Goal: Transaction & Acquisition: Purchase product/service

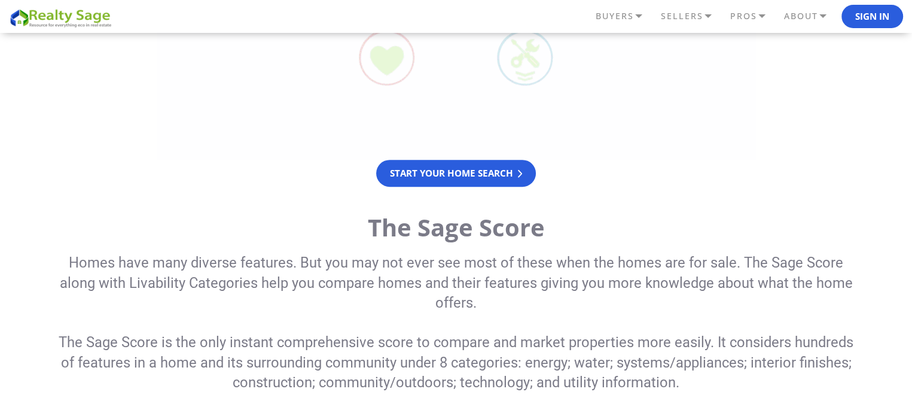
scroll to position [538, 0]
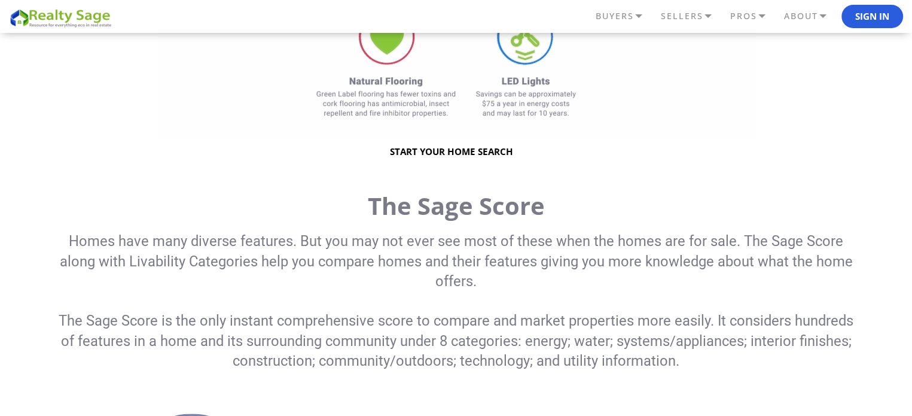
click at [488, 150] on link "Start your home search" at bounding box center [456, 151] width 160 height 27
click at [448, 148] on link "Start your home search" at bounding box center [456, 151] width 160 height 27
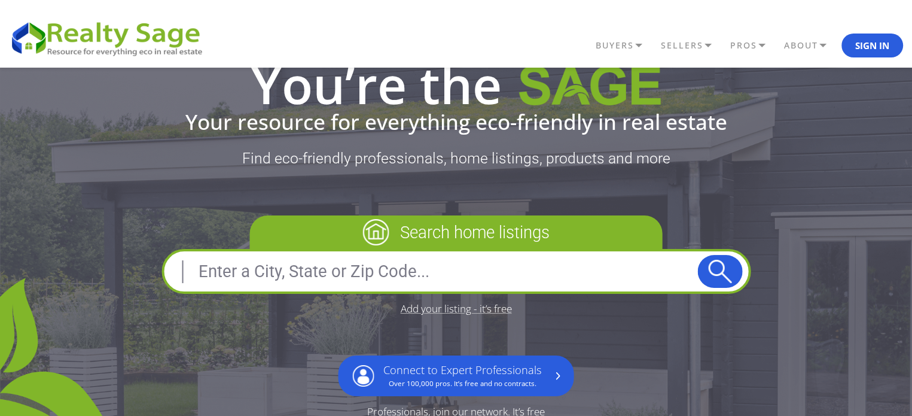
click at [279, 268] on input "text" at bounding box center [433, 271] width 527 height 29
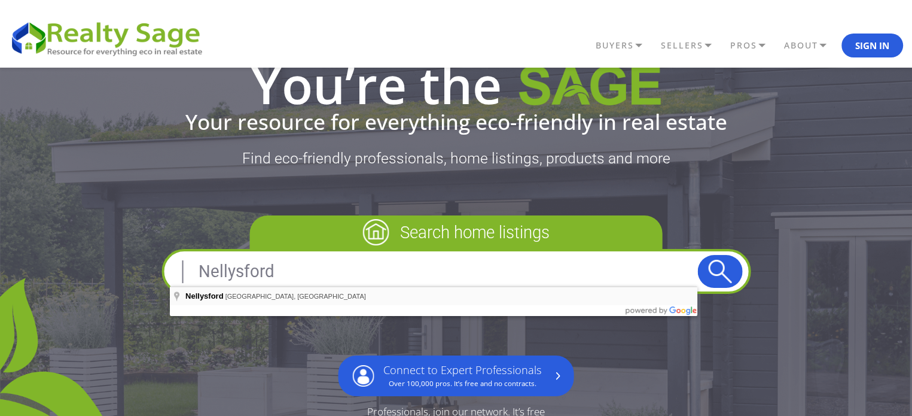
type input "Nellysford, VA, USA"
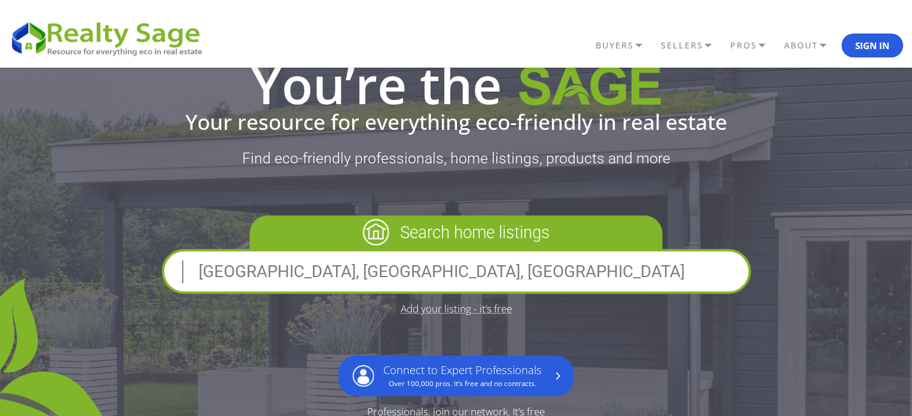
click at [715, 269] on button "submit" at bounding box center [719, 271] width 45 height 33
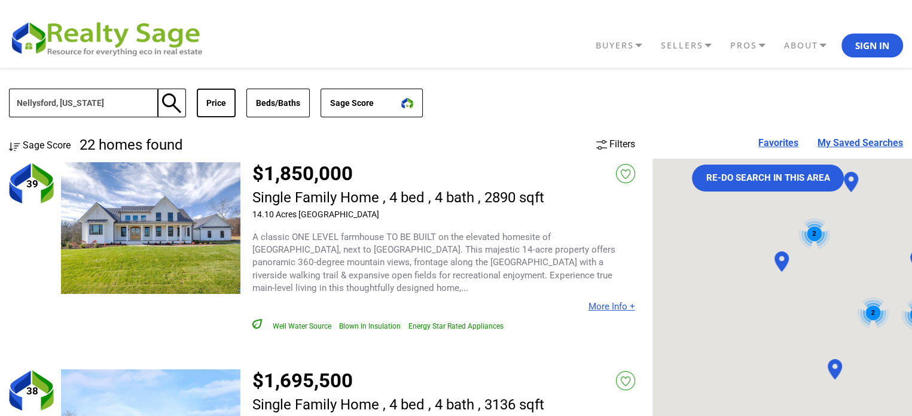
click at [212, 103] on button "Price" at bounding box center [216, 102] width 39 height 29
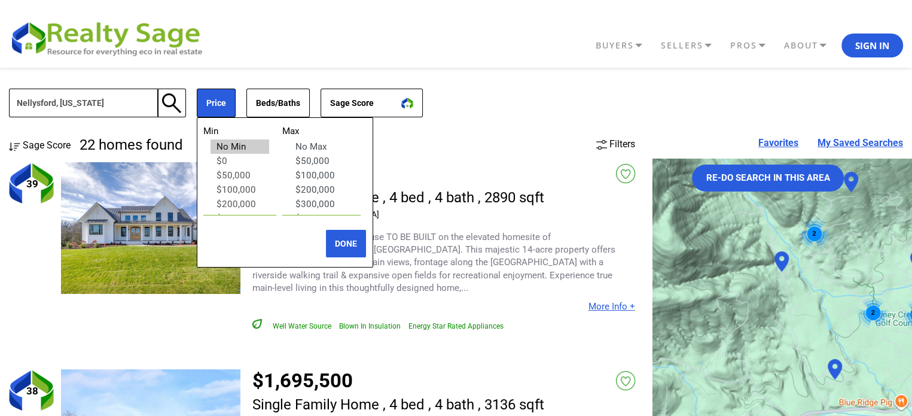
select select "300000"
click at [319, 203] on option "$300,000" at bounding box center [321, 204] width 64 height 14
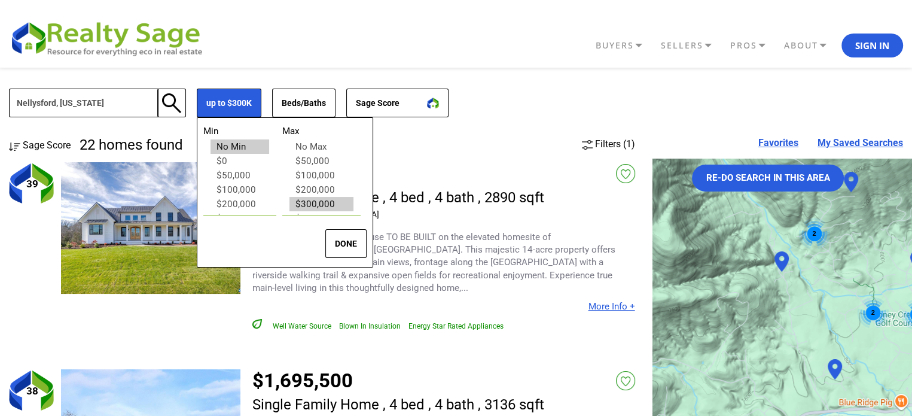
click at [356, 245] on button "DONE" at bounding box center [345, 243] width 41 height 29
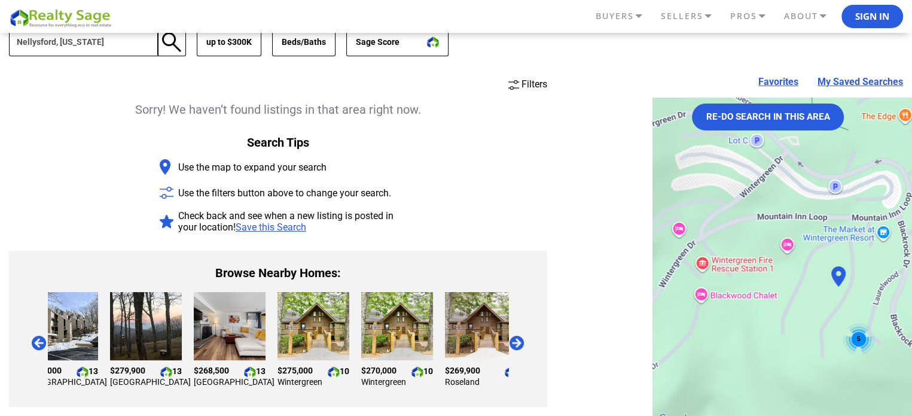
scroll to position [60, 0]
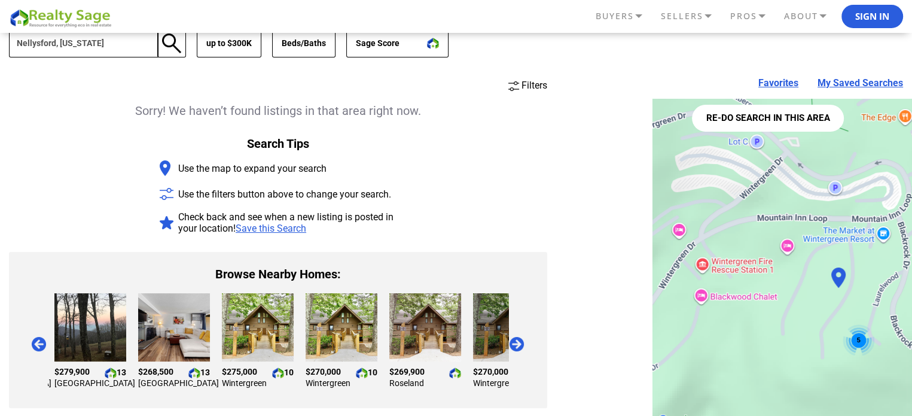
click at [790, 124] on button "Re-do search in this area" at bounding box center [768, 118] width 152 height 27
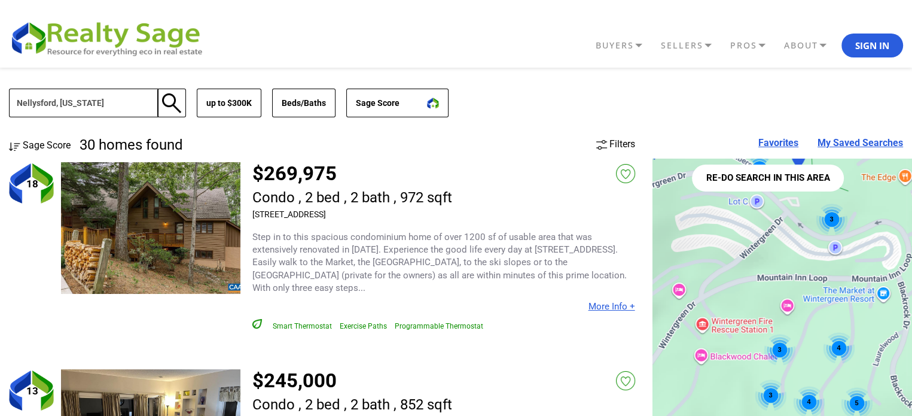
click at [749, 177] on button "Re-do search in this area" at bounding box center [768, 177] width 152 height 27
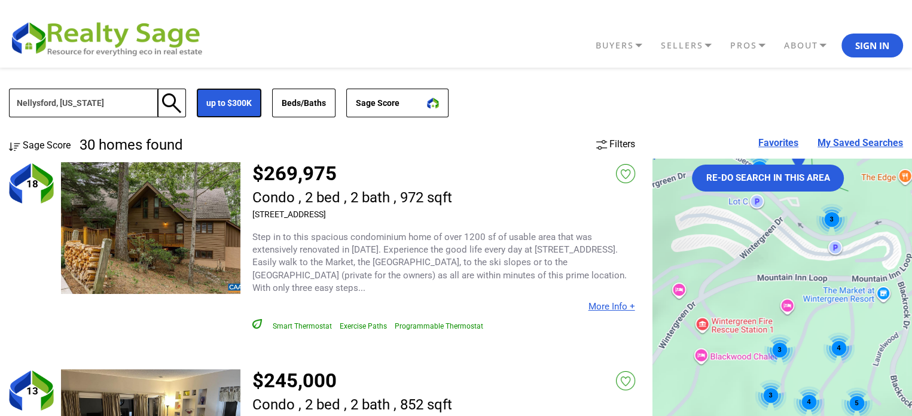
click at [223, 96] on button "up to $300K" at bounding box center [229, 102] width 65 height 29
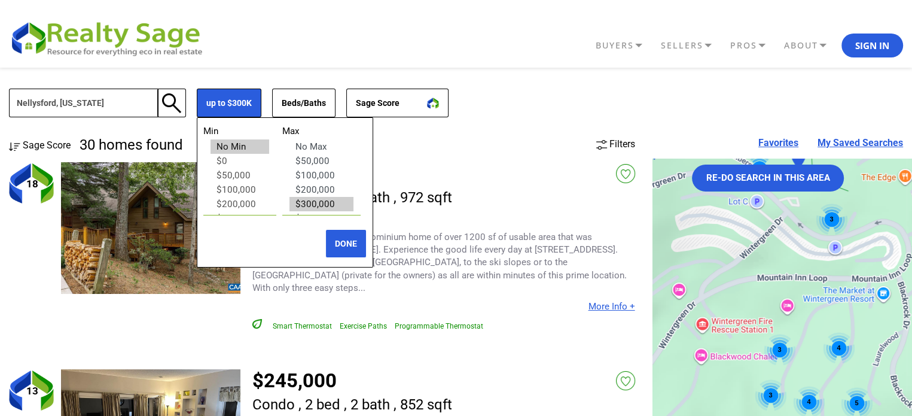
select select
click at [320, 145] on option "No Max" at bounding box center [321, 146] width 64 height 14
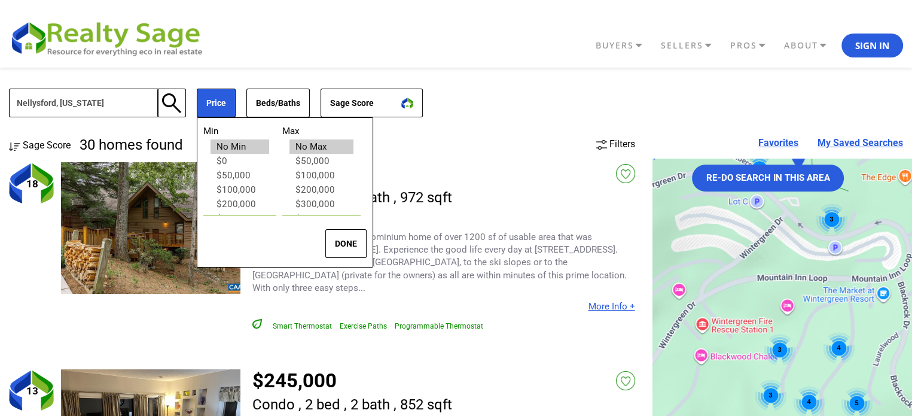
click at [347, 246] on button "DONE" at bounding box center [345, 243] width 41 height 29
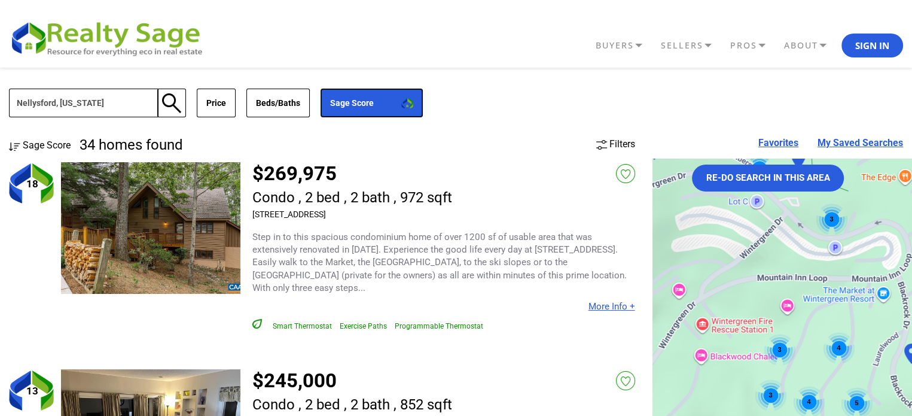
click at [393, 108] on button "Sage Score" at bounding box center [371, 102] width 102 height 29
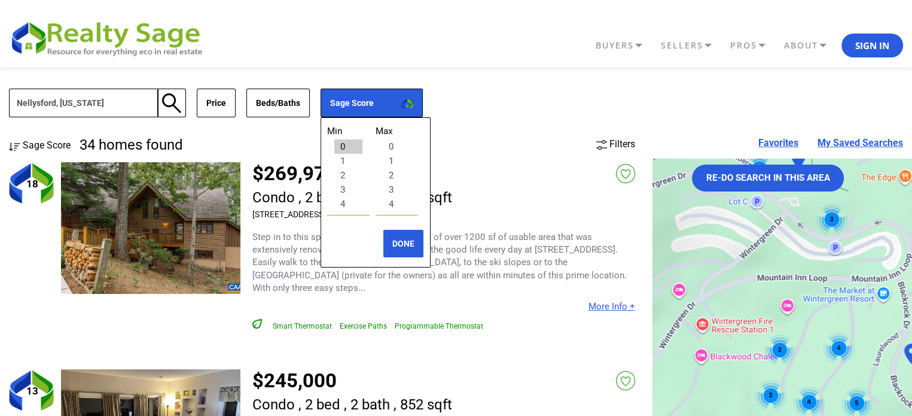
click at [499, 112] on div "Nellysford, Virginia Nellysford, Virginia: 34 homes found Price Min No Min $0 $…" at bounding box center [456, 103] width 894 height 71
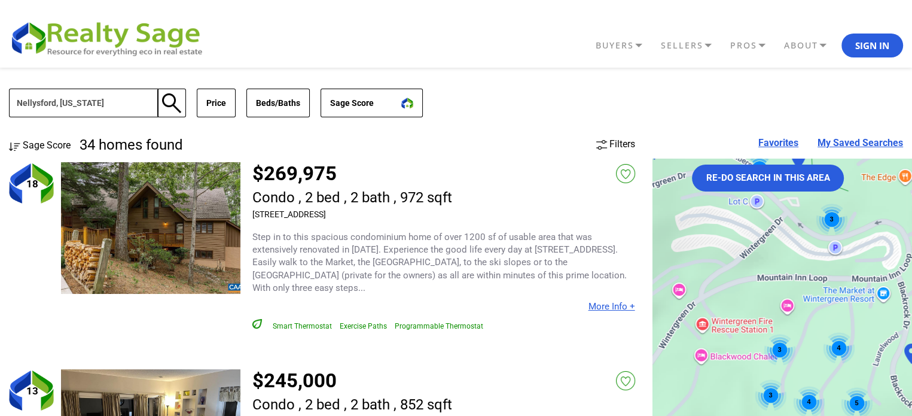
click at [616, 142] on span "Filters" at bounding box center [622, 143] width 26 height 11
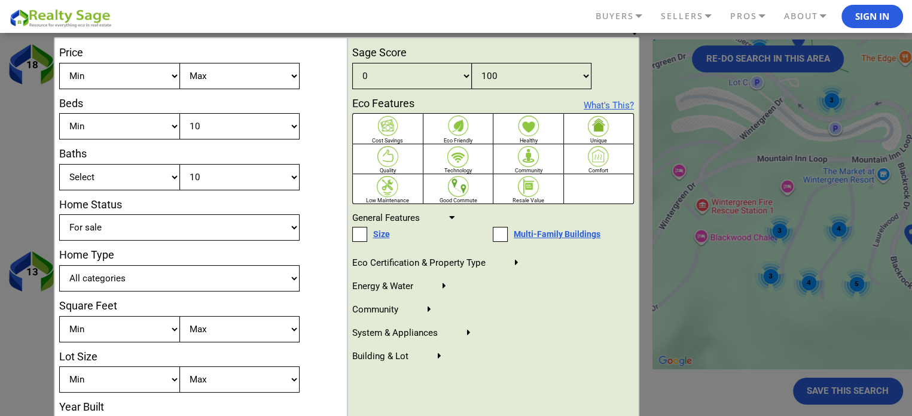
scroll to position [120, 0]
click at [270, 282] on select "All categories Residential -- Single Family Home -- Condo -- Townhouse -- Duple…" at bounding box center [179, 277] width 240 height 26
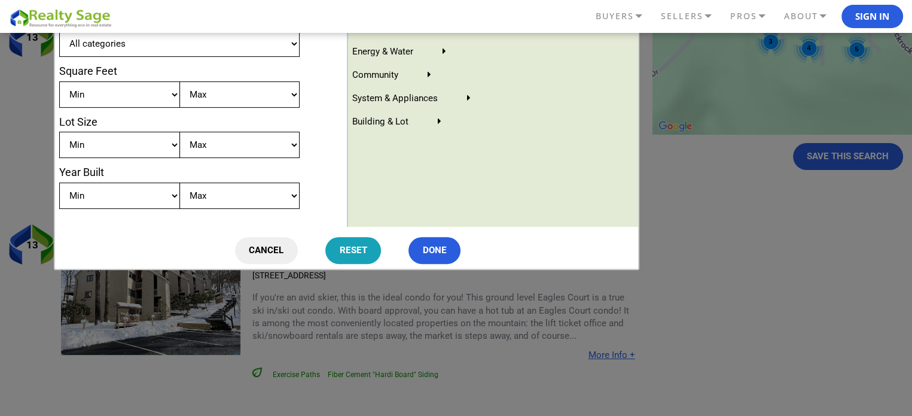
scroll to position [359, 0]
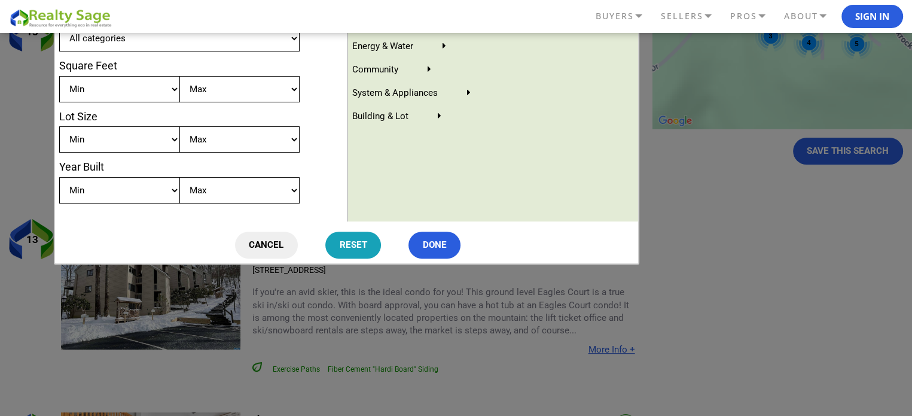
click at [258, 243] on button "CANCEL" at bounding box center [266, 244] width 63 height 27
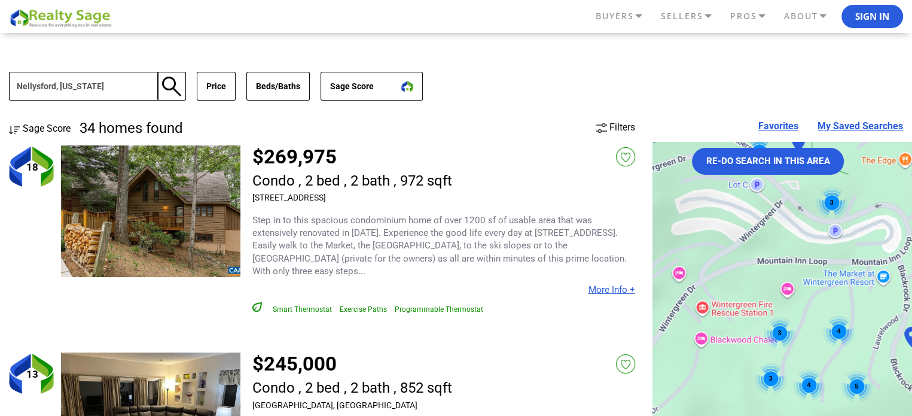
scroll to position [0, 0]
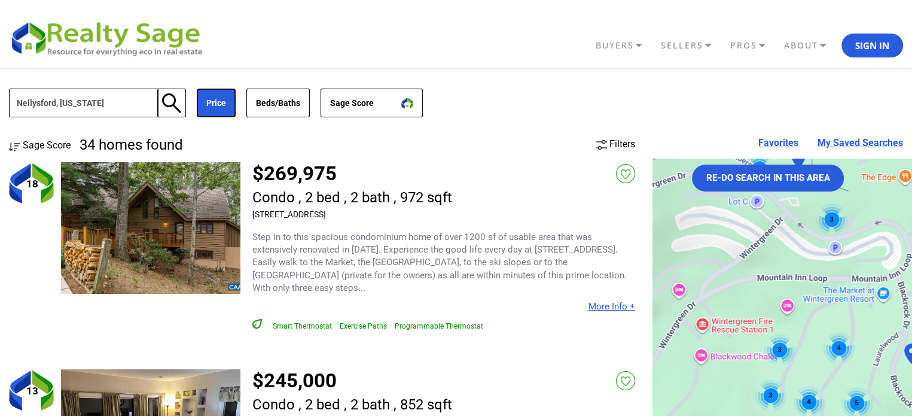
click at [219, 104] on button "Price" at bounding box center [216, 102] width 39 height 29
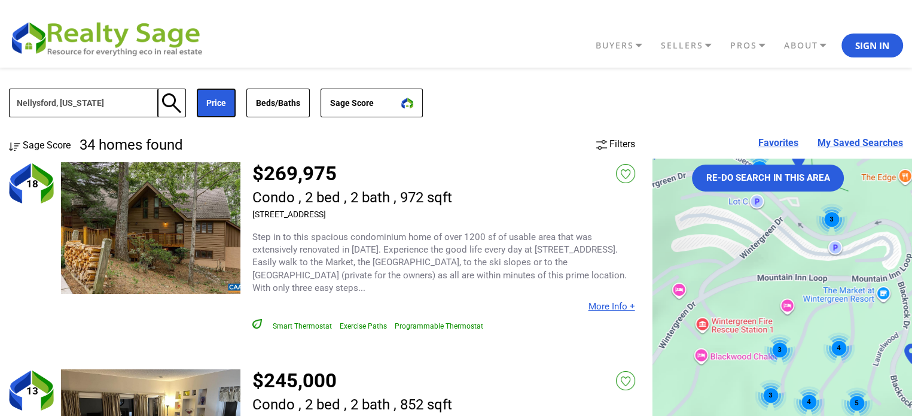
click at [207, 106] on button "Price" at bounding box center [216, 102] width 39 height 29
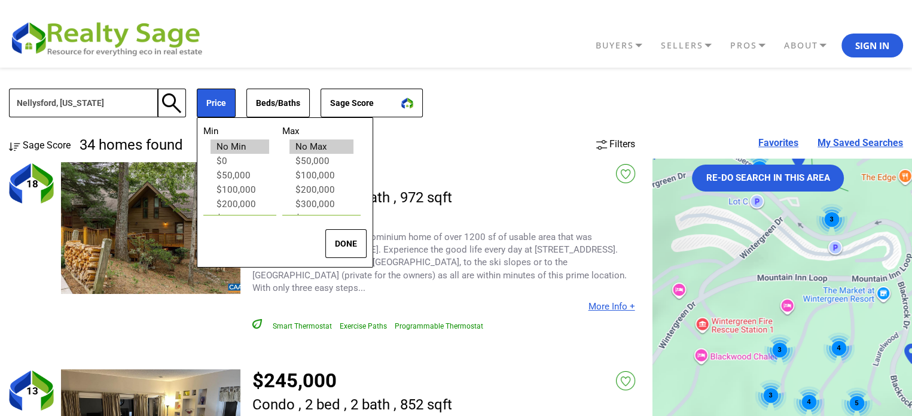
click at [359, 239] on button "DONE" at bounding box center [345, 243] width 41 height 29
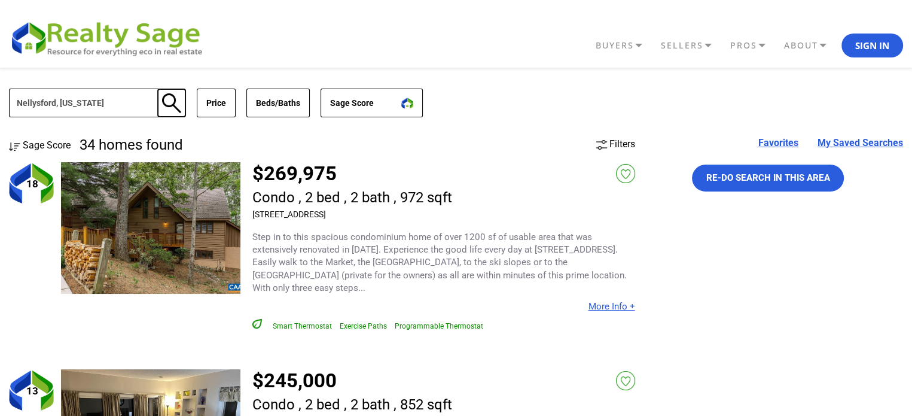
click at [172, 103] on button "button" at bounding box center [171, 102] width 29 height 29
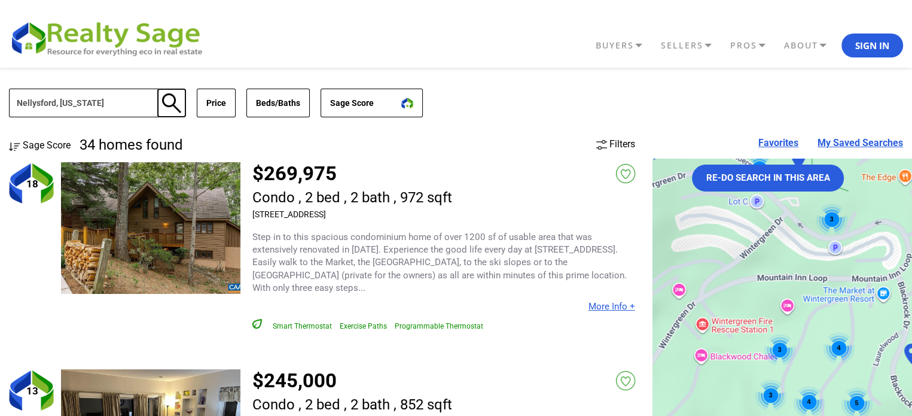
click at [172, 103] on button "button" at bounding box center [171, 102] width 29 height 29
click at [91, 104] on input "Nellysford, Virginia" at bounding box center [83, 102] width 149 height 29
click at [167, 97] on button "button" at bounding box center [171, 102] width 29 height 29
click at [99, 107] on input "Nellysford, Virginia" at bounding box center [83, 102] width 149 height 29
drag, startPoint x: 54, startPoint y: 103, endPoint x: 0, endPoint y: 105, distance: 54.4
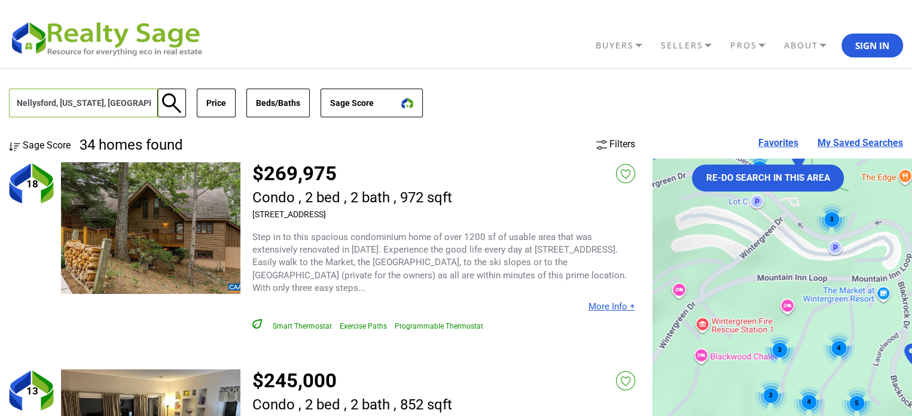
type input "Nelson, Virginia, USA"
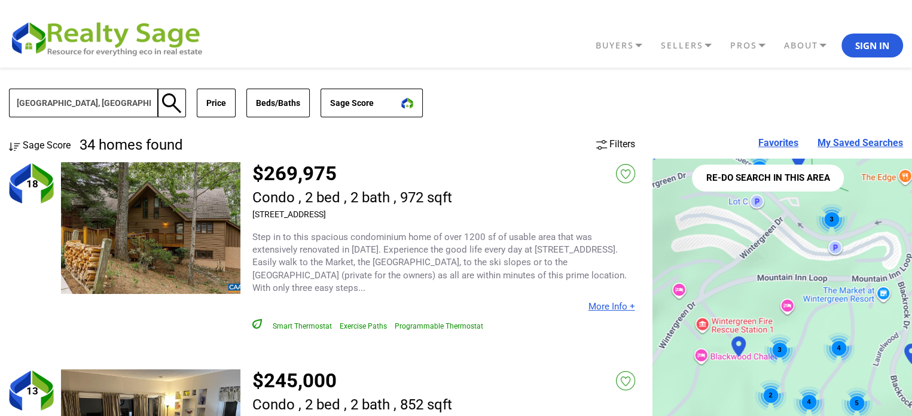
click at [761, 172] on button "Re-do search in this area" at bounding box center [768, 177] width 152 height 27
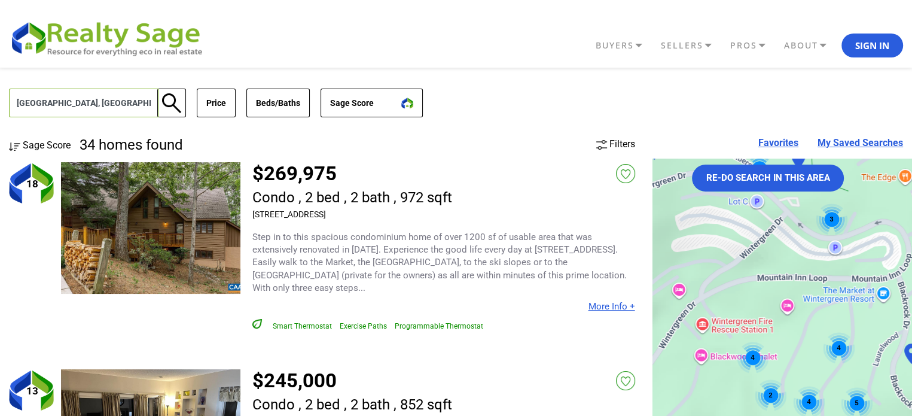
click at [69, 103] on input "[GEOGRAPHIC_DATA], [GEOGRAPHIC_DATA], [GEOGRAPHIC_DATA]" at bounding box center [83, 102] width 149 height 29
drag, startPoint x: 69, startPoint y: 103, endPoint x: 0, endPoint y: 105, distance: 69.4
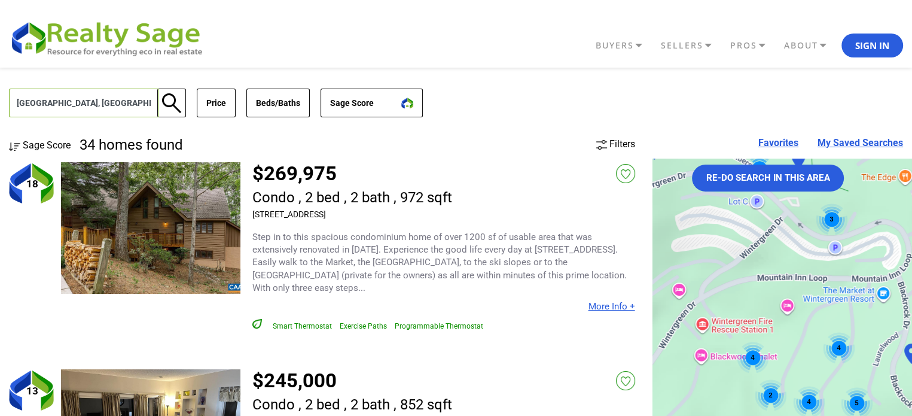
type input "Augusta County, VA, USA"
click at [636, 42] on link "BUYERS" at bounding box center [624, 45] width 65 height 20
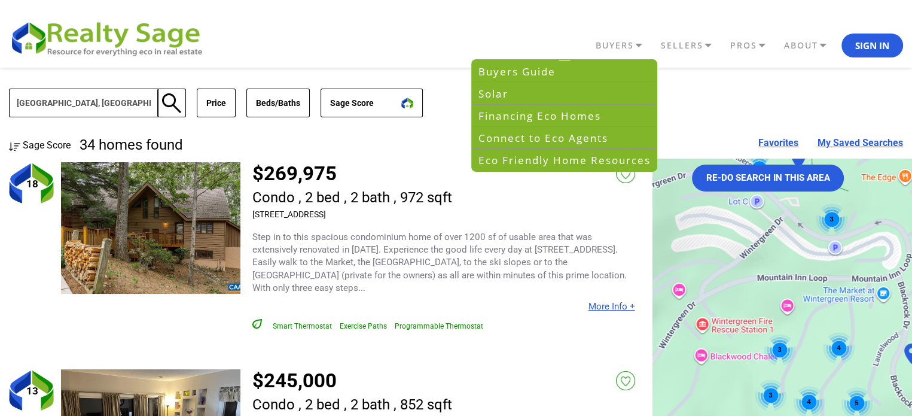
drag, startPoint x: 497, startPoint y: 196, endPoint x: 526, endPoint y: 188, distance: 29.7
click at [526, 187] on div "$269,975 Condo , 2 bed , 2 bath , 972 sqft 725 Laurelwood Condos, Wintergreen R…" at bounding box center [443, 193] width 383 height 63
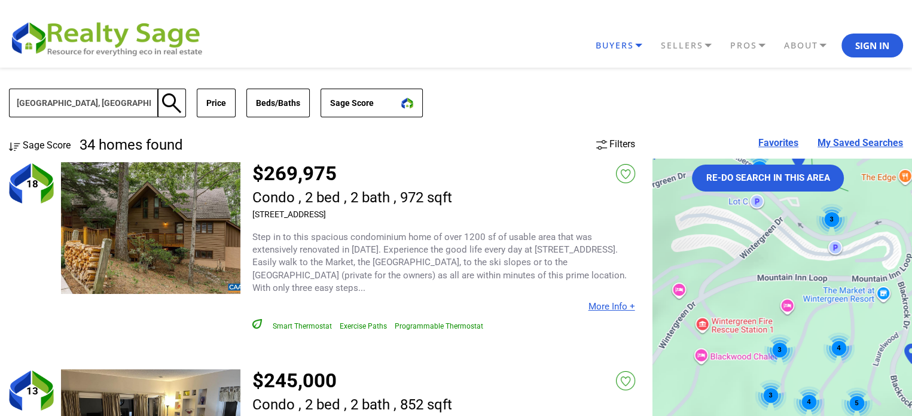
click at [625, 43] on link "BUYERS" at bounding box center [624, 45] width 65 height 20
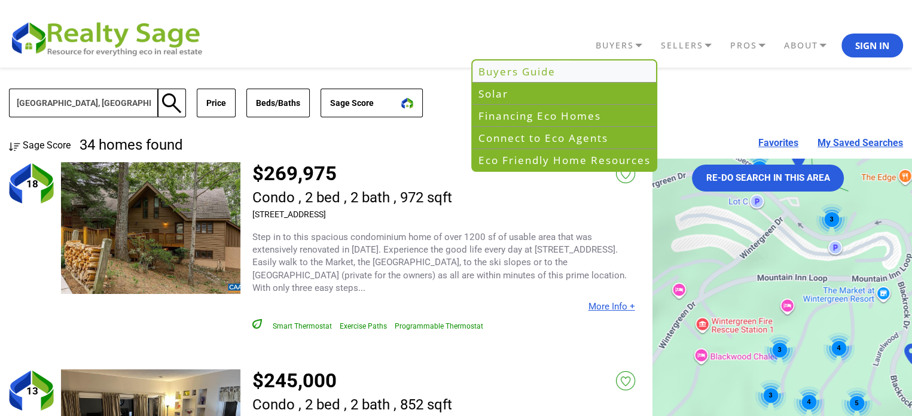
click at [531, 65] on link "Buyers Guide" at bounding box center [564, 71] width 184 height 22
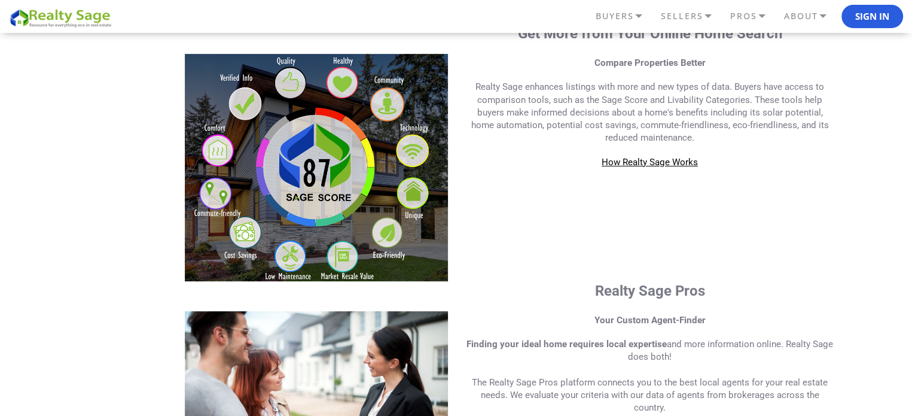
scroll to position [359, 0]
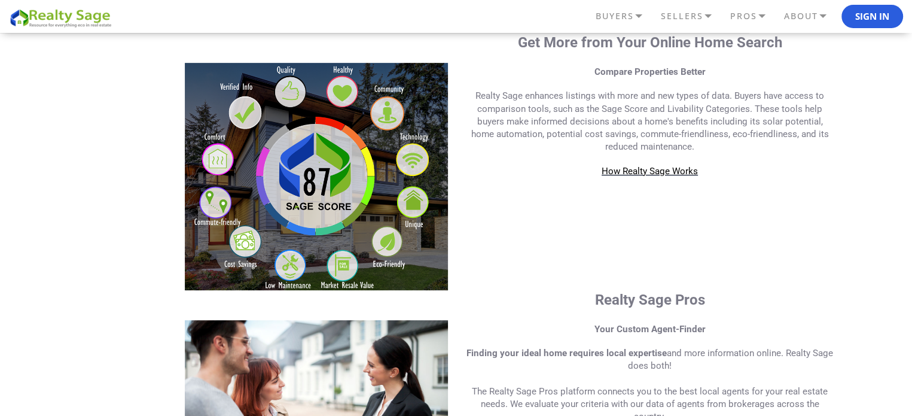
click at [655, 169] on span "How Realty Sage Works" at bounding box center [649, 171] width 96 height 11
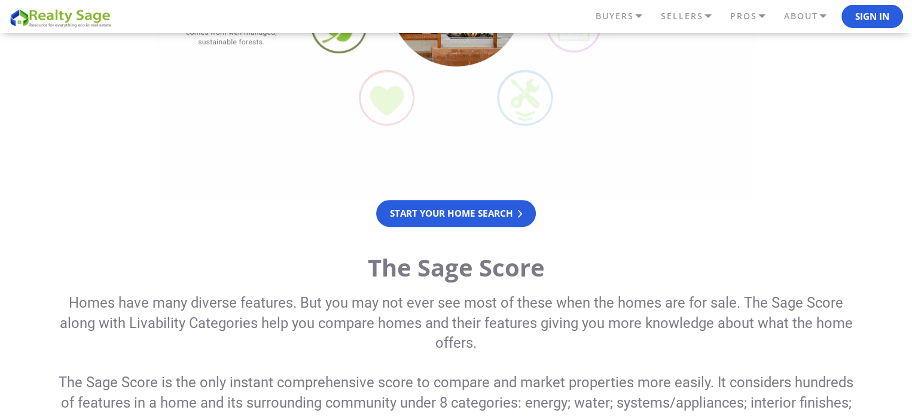
scroll to position [478, 0]
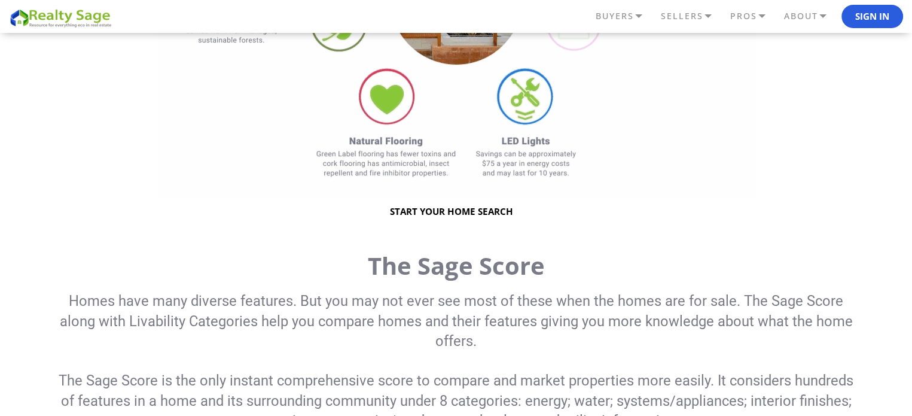
click at [429, 214] on link "Start your home search" at bounding box center [456, 211] width 160 height 27
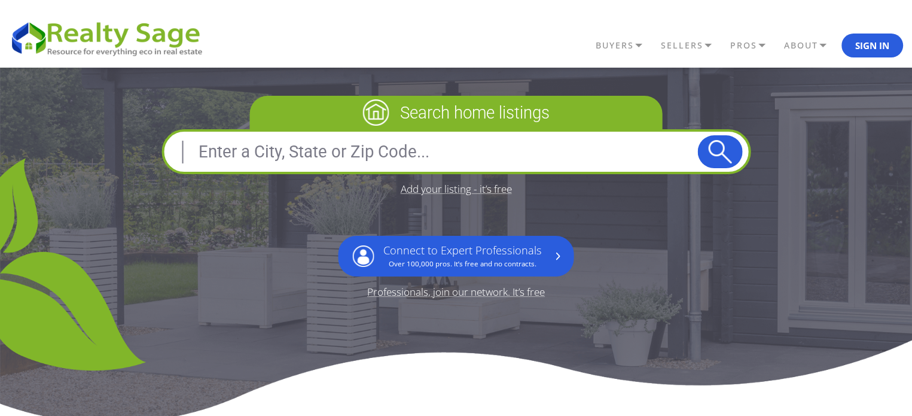
click at [524, 157] on input "text" at bounding box center [433, 152] width 527 height 29
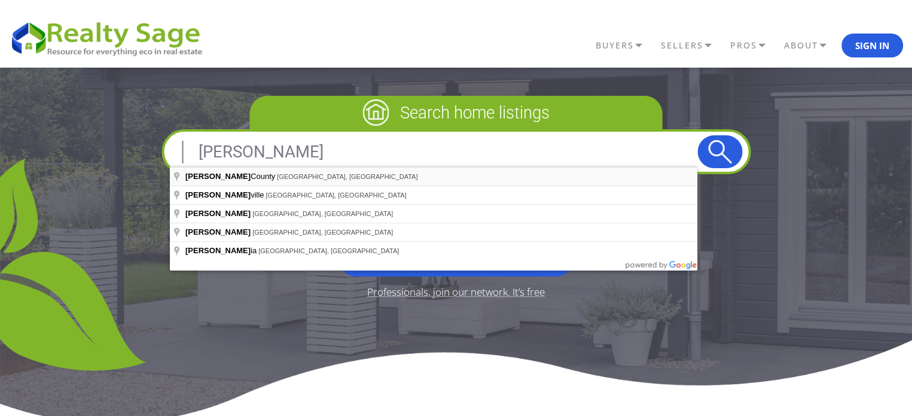
type input "Nelson County, VA, USA"
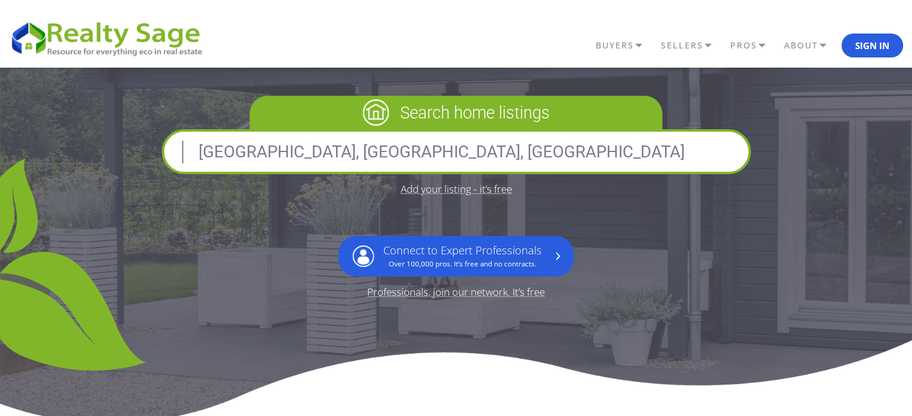
click at [720, 156] on button "submit" at bounding box center [719, 151] width 45 height 33
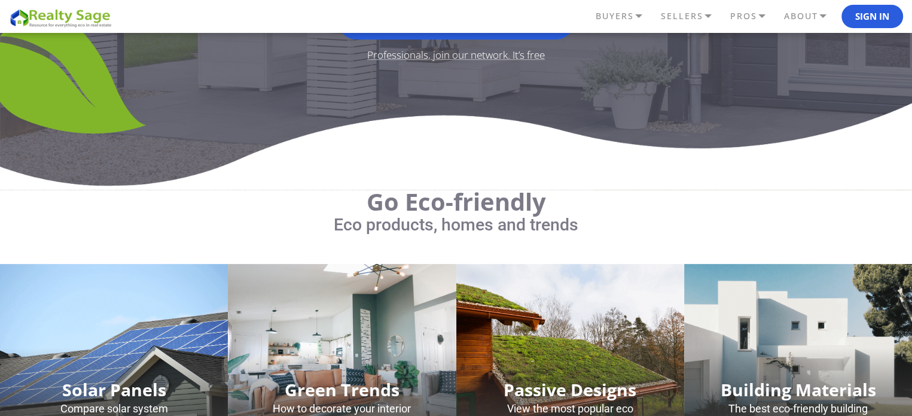
scroll to position [419, 0]
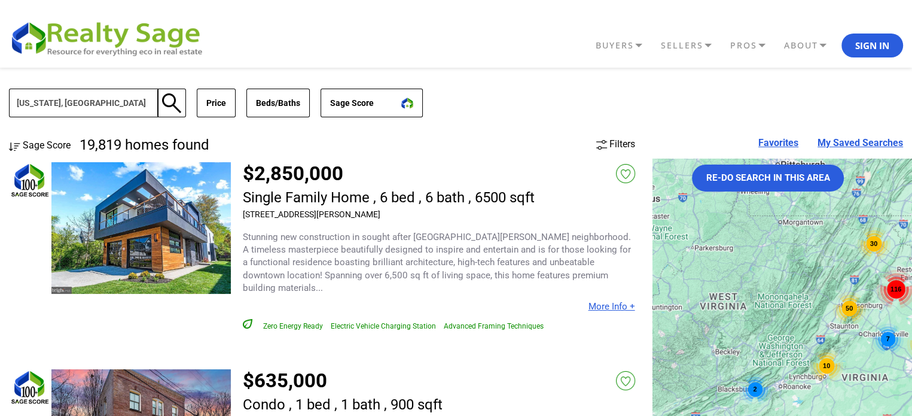
click at [9, 147] on icon at bounding box center [14, 146] width 11 height 9
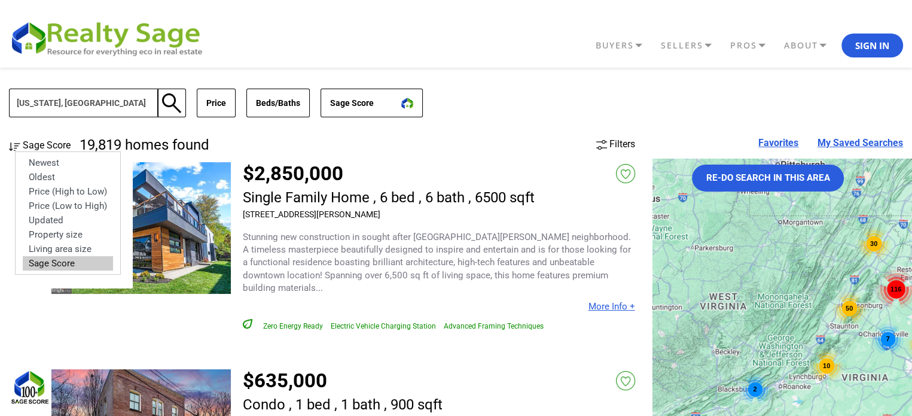
select select "price_low"
click at [56, 203] on option "Price (Low to High)" at bounding box center [68, 205] width 90 height 14
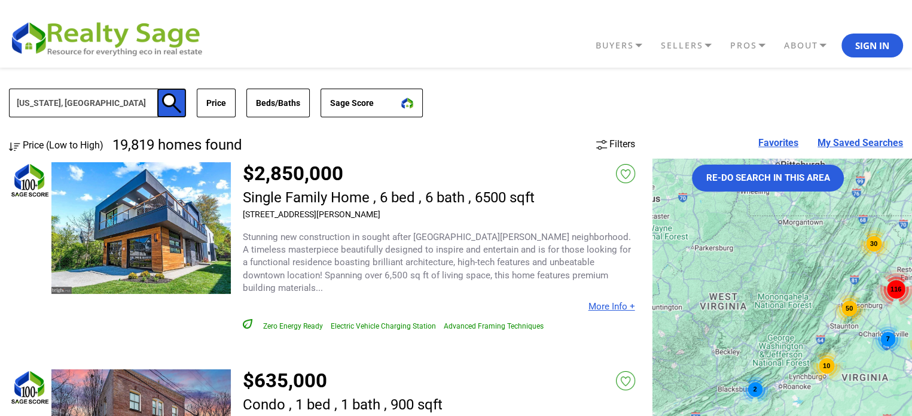
click at [171, 105] on button "button" at bounding box center [171, 102] width 29 height 29
click at [91, 108] on input "[US_STATE], [GEOGRAPHIC_DATA]" at bounding box center [83, 102] width 149 height 29
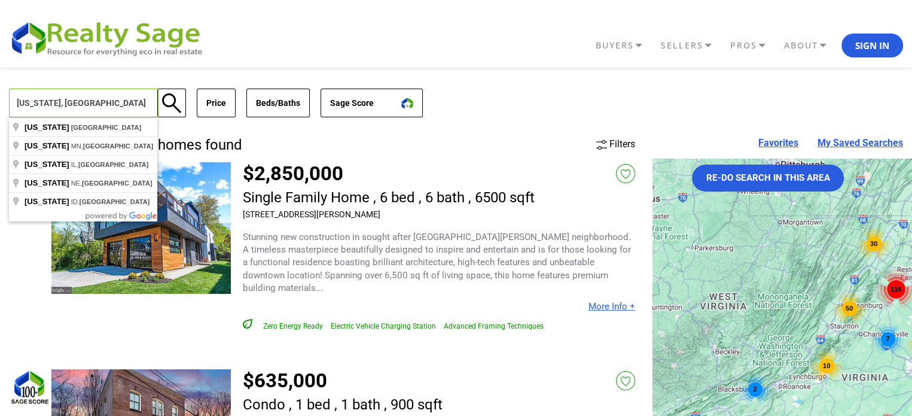
drag, startPoint x: 111, startPoint y: 105, endPoint x: 10, endPoint y: 102, distance: 101.7
click at [10, 102] on input "[US_STATE], [GEOGRAPHIC_DATA]" at bounding box center [83, 102] width 149 height 29
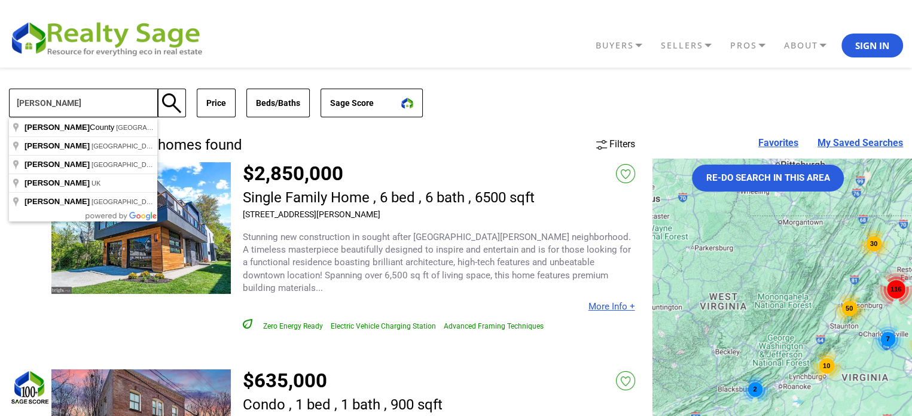
type input "[GEOGRAPHIC_DATA], [GEOGRAPHIC_DATA], [GEOGRAPHIC_DATA]"
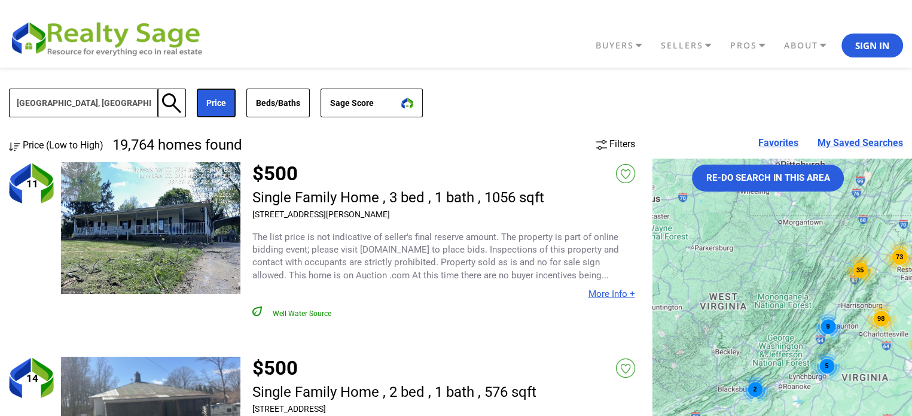
click at [217, 103] on button "Price" at bounding box center [216, 102] width 39 height 29
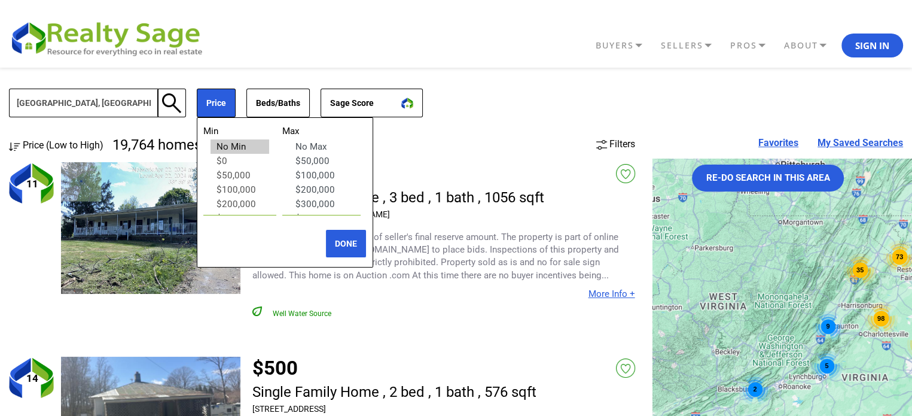
select select "300000"
click at [328, 205] on option "$300,000" at bounding box center [321, 204] width 64 height 14
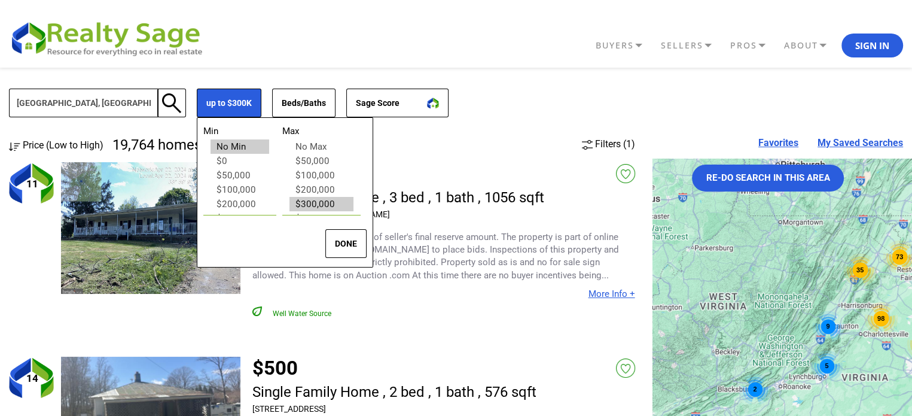
click at [349, 246] on button "DONE" at bounding box center [345, 243] width 41 height 29
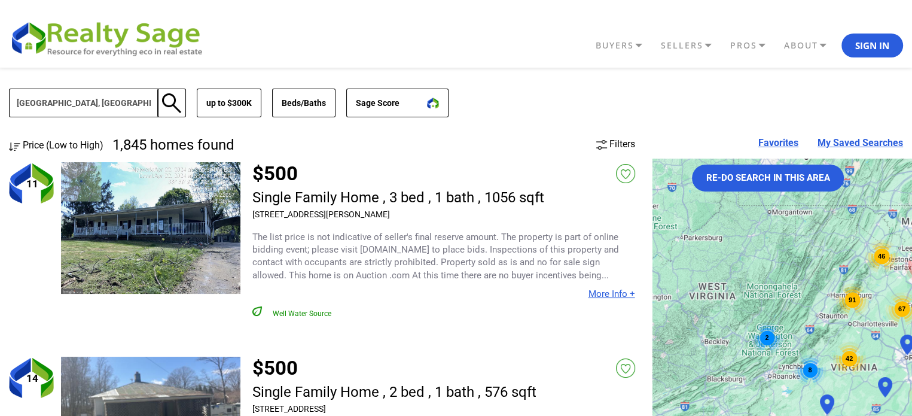
click at [31, 143] on span "Price (Low to High)" at bounding box center [63, 144] width 81 height 11
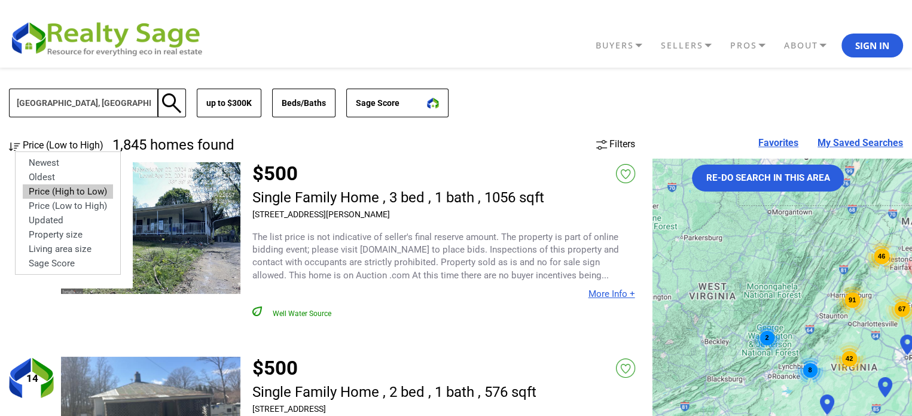
click at [45, 190] on option "Price (High to Low)" at bounding box center [68, 191] width 90 height 14
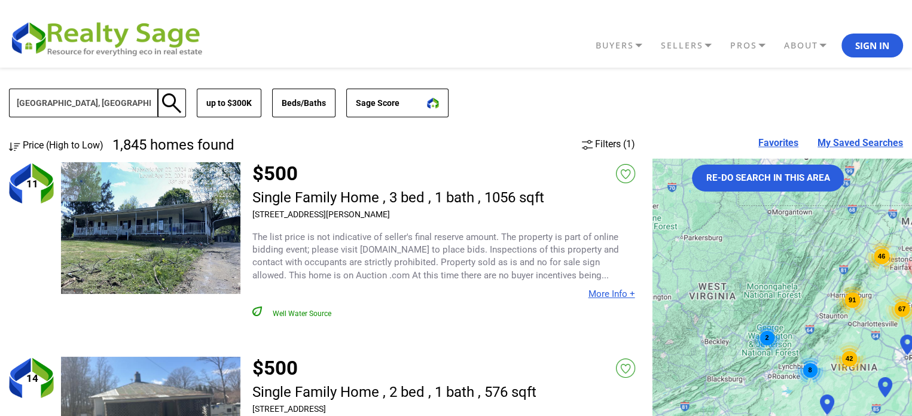
click at [29, 141] on span "Price (High to Low)" at bounding box center [63, 144] width 81 height 11
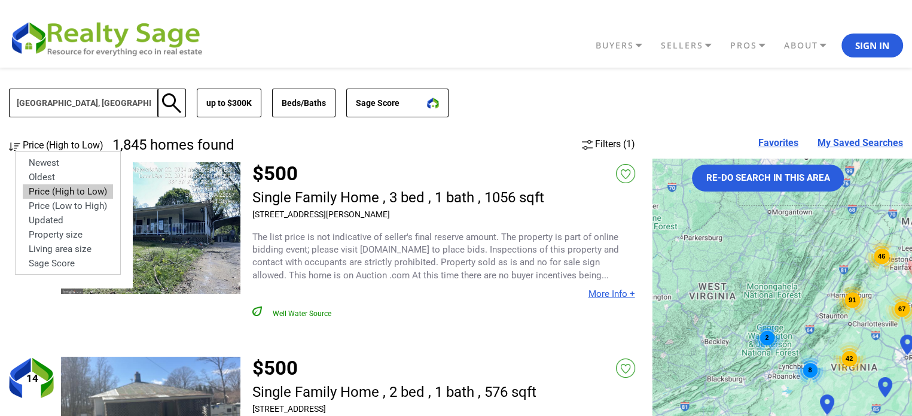
select select "newest"
click at [53, 160] on option "Newest" at bounding box center [68, 162] width 90 height 14
